Goal: Find specific page/section: Find specific page/section

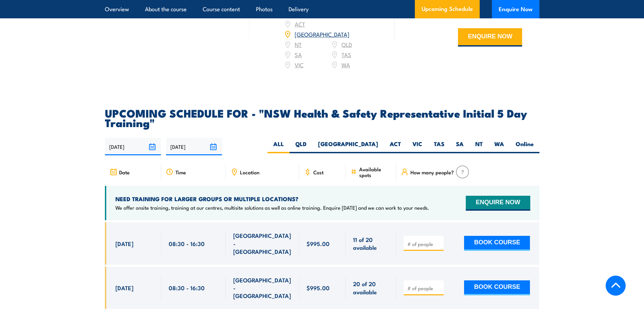
scroll to position [1154, 0]
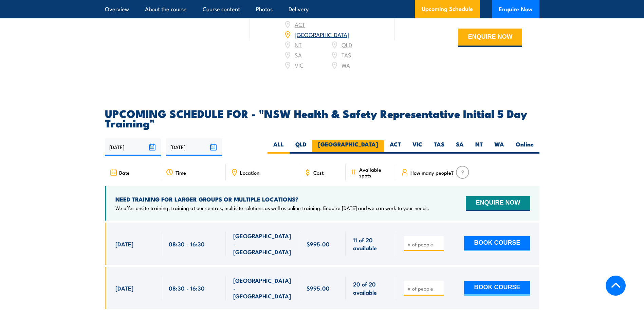
click at [371, 144] on label "[GEOGRAPHIC_DATA]" at bounding box center [348, 146] width 72 height 13
click at [378, 144] on input "[GEOGRAPHIC_DATA]" at bounding box center [380, 142] width 4 height 4
radio input "true"
click at [371, 143] on label "[GEOGRAPHIC_DATA]" at bounding box center [348, 146] width 72 height 13
click at [378, 143] on input "[GEOGRAPHIC_DATA]" at bounding box center [380, 142] width 4 height 4
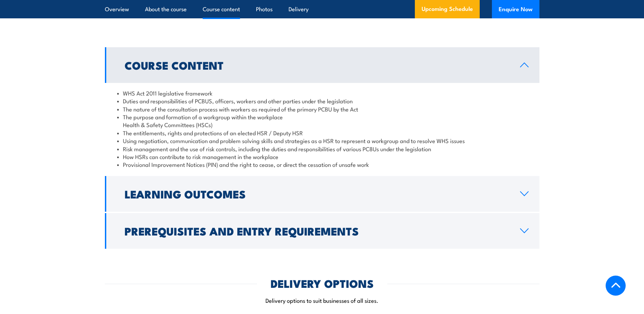
scroll to position [781, 0]
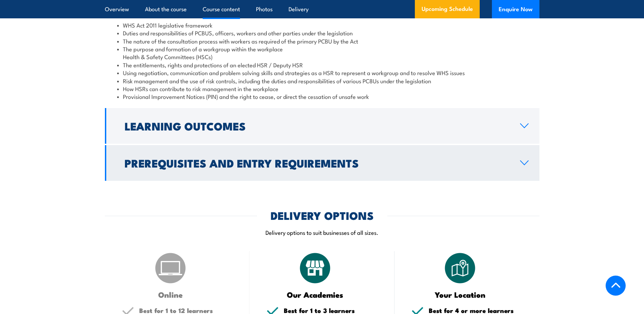
click at [520, 165] on icon at bounding box center [524, 162] width 9 height 5
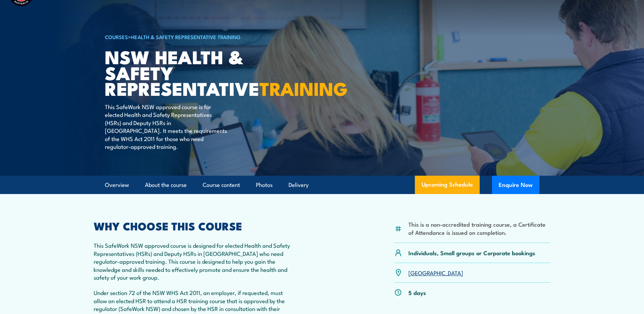
scroll to position [0, 0]
